Goal: Information Seeking & Learning: Learn about a topic

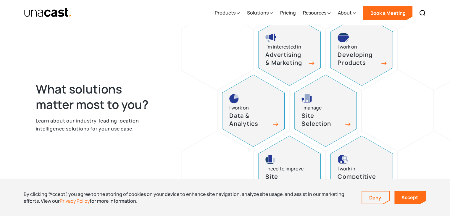
scroll to position [259, 0]
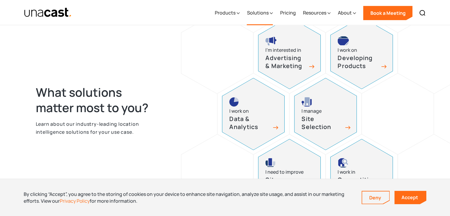
click at [264, 17] on div "Solutions" at bounding box center [260, 13] width 26 height 24
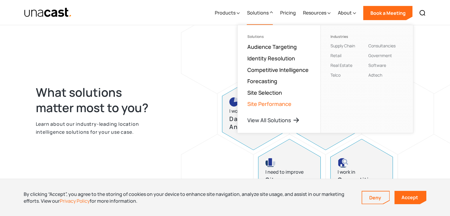
click at [271, 101] on link "Site Performance" at bounding box center [269, 103] width 44 height 7
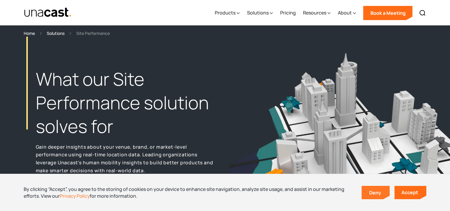
click at [386, 191] on link "Deny" at bounding box center [375, 193] width 27 height 12
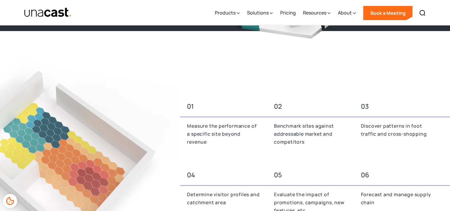
scroll to position [182, 0]
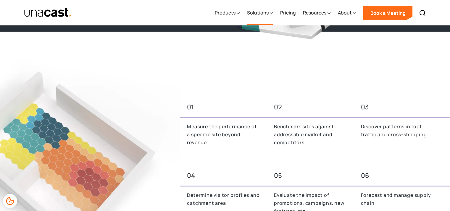
click at [268, 10] on div "Solutions" at bounding box center [258, 12] width 22 height 7
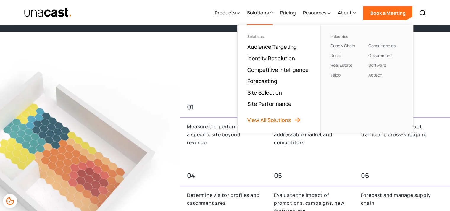
click at [273, 119] on link "View All Solutions" at bounding box center [274, 119] width 54 height 7
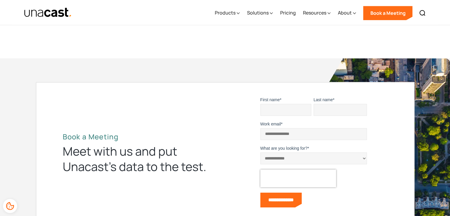
scroll to position [485, 0]
click at [321, 7] on div "Resources" at bounding box center [316, 13] width 28 height 24
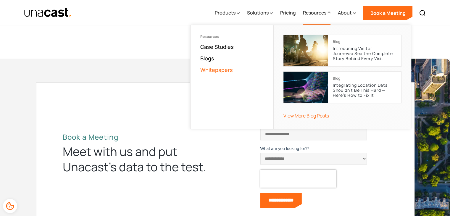
click at [209, 68] on link "Whitepapers" at bounding box center [216, 69] width 33 height 7
